Goal: Check status: Check status

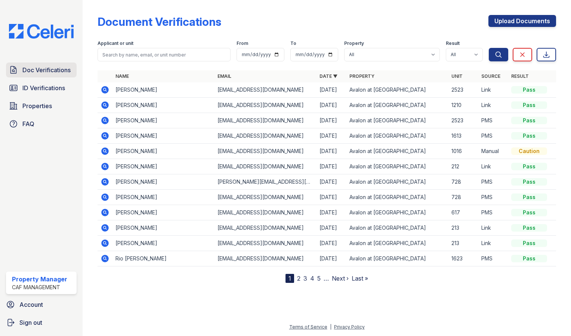
click at [57, 67] on span "Doc Verifications" at bounding box center [46, 69] width 48 height 9
click at [47, 86] on span "ID Verifications" at bounding box center [43, 87] width 43 height 9
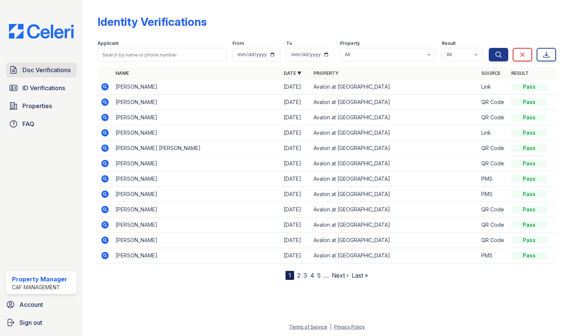
click at [49, 73] on span "Doc Verifications" at bounding box center [46, 69] width 48 height 9
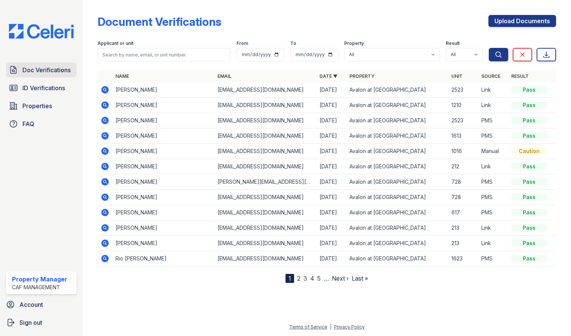
click at [54, 70] on span "Doc Verifications" at bounding box center [46, 69] width 48 height 9
click at [52, 86] on span "ID Verifications" at bounding box center [43, 87] width 43 height 9
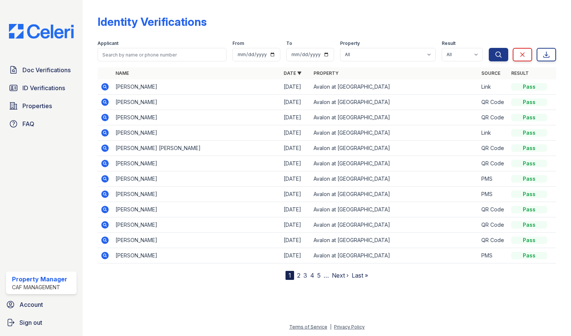
click at [105, 86] on icon at bounding box center [105, 86] width 2 height 2
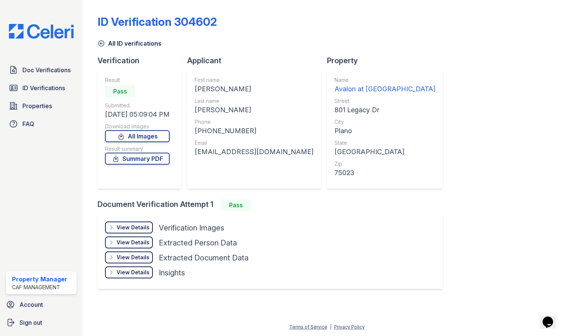
click at [138, 230] on div "View Details" at bounding box center [133, 227] width 33 height 7
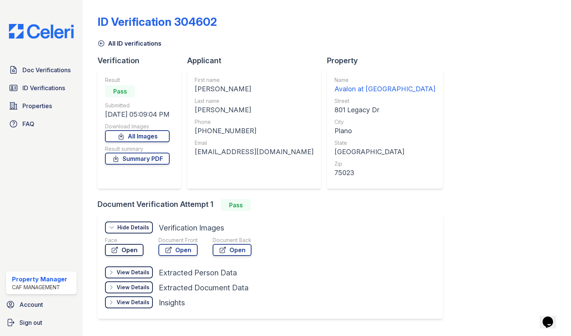
click at [133, 247] on link "Open" at bounding box center [124, 250] width 38 height 12
click at [51, 86] on span "ID Verifications" at bounding box center [43, 87] width 43 height 9
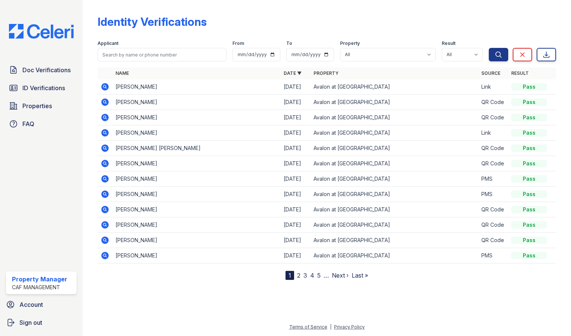
click at [105, 86] on icon at bounding box center [105, 86] width 2 height 2
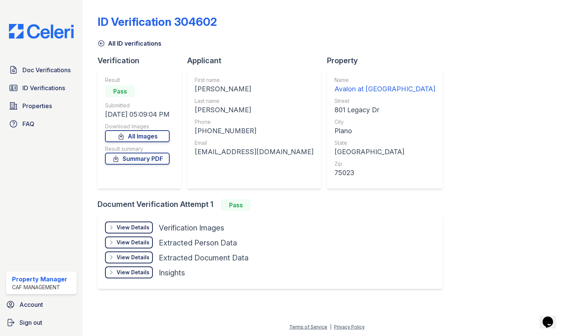
click at [127, 226] on div "View Details" at bounding box center [133, 227] width 33 height 7
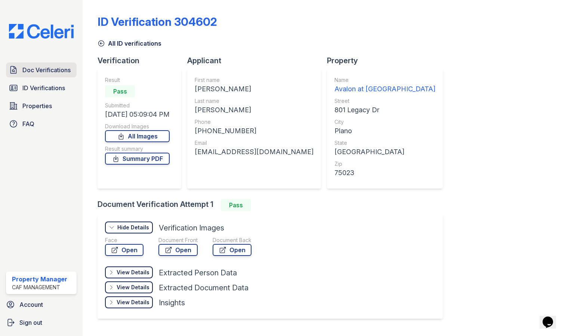
click at [51, 69] on span "Doc Verifications" at bounding box center [46, 69] width 48 height 9
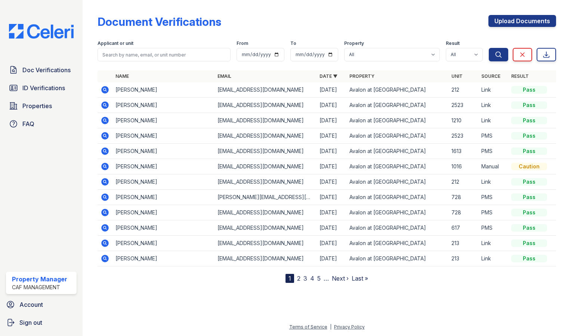
click at [103, 90] on icon at bounding box center [104, 89] width 7 height 7
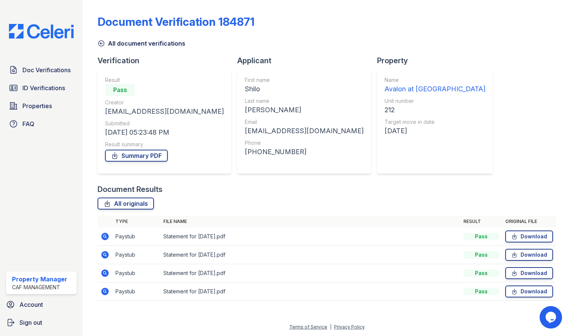
click at [106, 237] on icon at bounding box center [104, 235] width 7 height 7
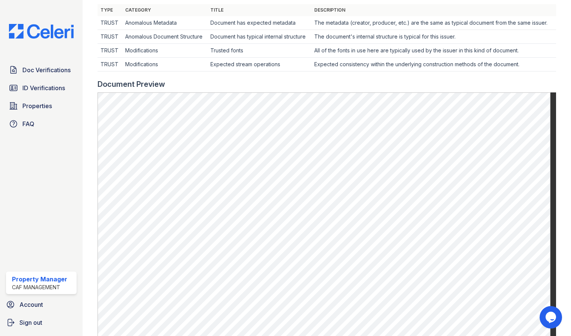
scroll to position [241, 0]
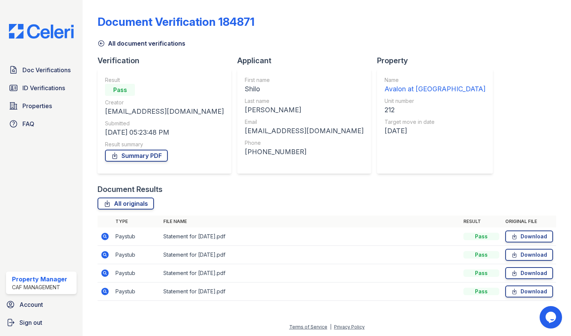
click at [105, 290] on icon at bounding box center [105, 291] width 2 height 2
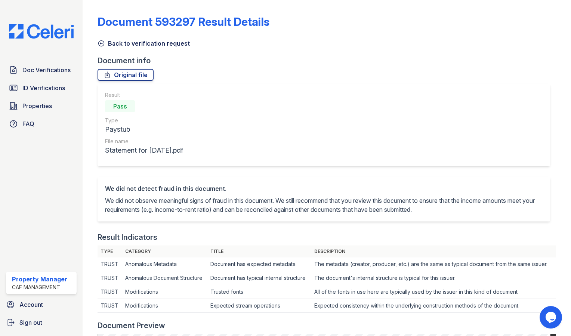
click at [101, 34] on div "Back to verification request" at bounding box center [327, 40] width 459 height 13
click at [101, 32] on div "Document 593297 Result Details" at bounding box center [327, 24] width 459 height 19
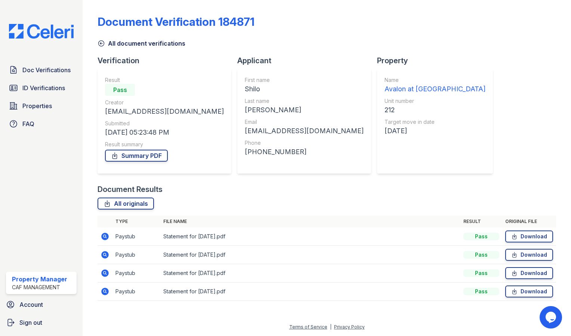
click at [105, 273] on icon at bounding box center [105, 272] width 2 height 2
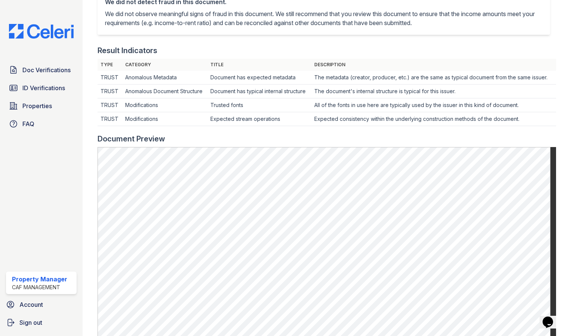
scroll to position [187, 0]
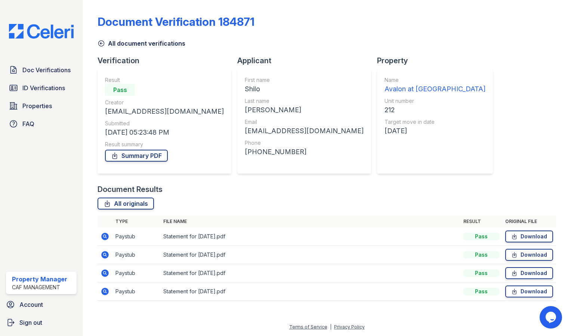
click at [103, 256] on icon at bounding box center [104, 254] width 7 height 7
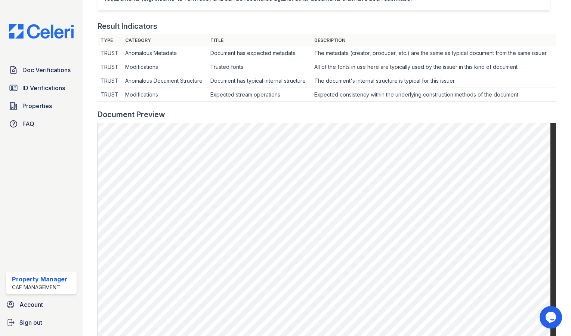
scroll to position [215, 0]
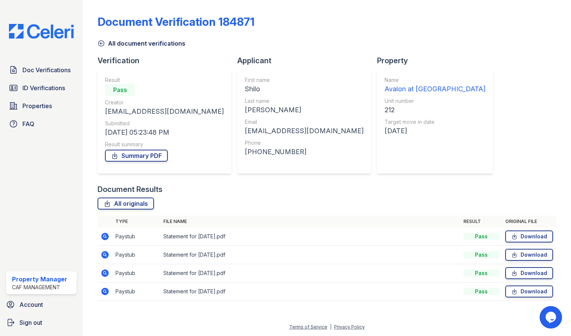
click at [105, 237] on icon at bounding box center [105, 236] width 2 height 2
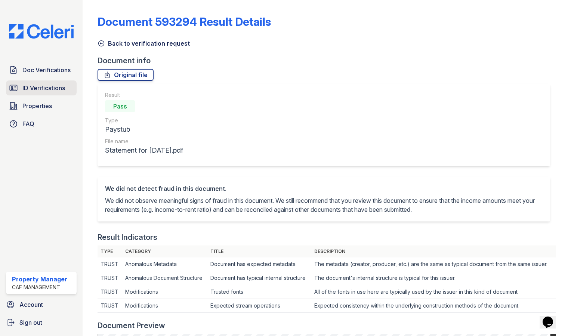
click at [49, 89] on span "ID Verifications" at bounding box center [43, 87] width 43 height 9
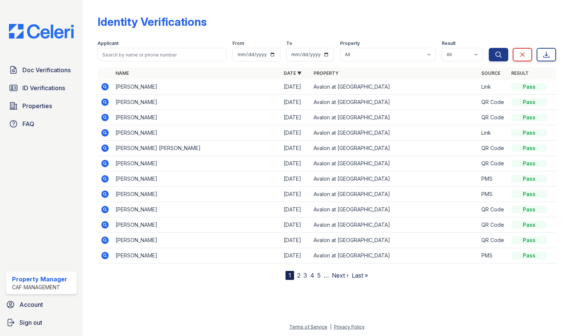
click at [107, 132] on icon at bounding box center [104, 132] width 7 height 7
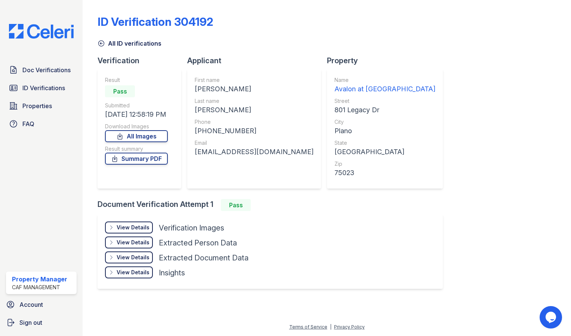
click at [134, 225] on div "View Details" at bounding box center [133, 227] width 33 height 7
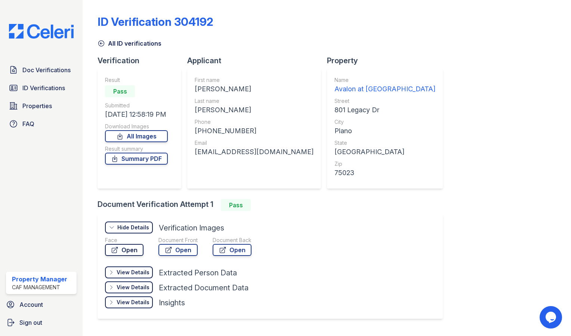
click at [127, 249] on link "Open" at bounding box center [124, 250] width 38 height 12
click at [178, 253] on link "Open" at bounding box center [177, 250] width 39 height 12
click at [229, 249] on link "Open" at bounding box center [232, 250] width 39 height 12
